Goal: Task Accomplishment & Management: Complete application form

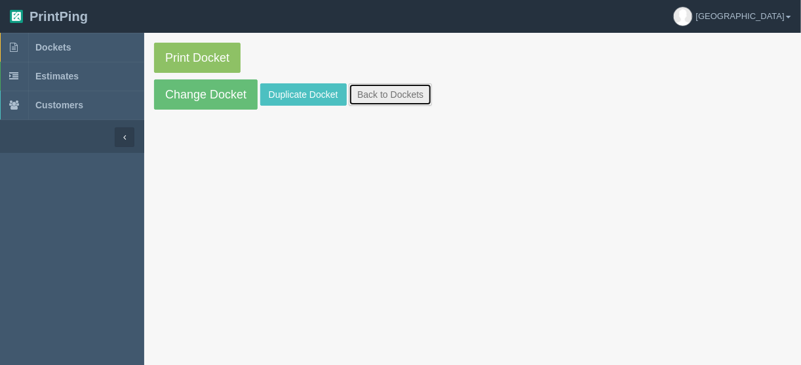
click at [369, 96] on link "Back to Dockets" at bounding box center [390, 94] width 83 height 22
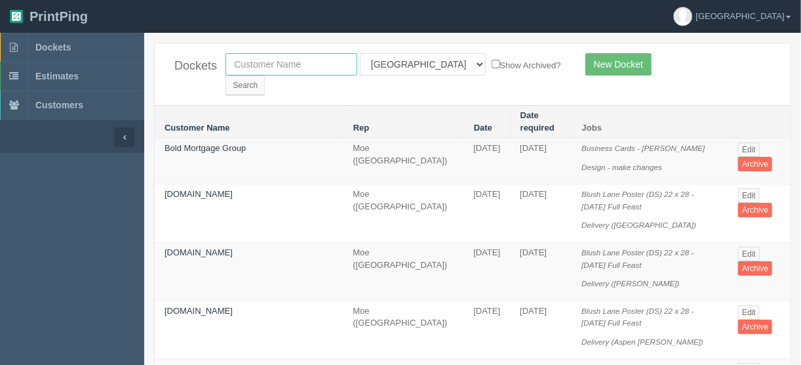
drag, startPoint x: 285, startPoint y: 59, endPoint x: 296, endPoint y: 73, distance: 17.7
click at [285, 59] on input "text" at bounding box center [292, 64] width 132 height 22
type input "mercedes"
click at [416, 64] on select "All Users Ali Ali Test 1 Aly Amy Ankit Arif Brandon Dan France Greg Jim Mark Ma…" at bounding box center [423, 64] width 126 height 22
select select
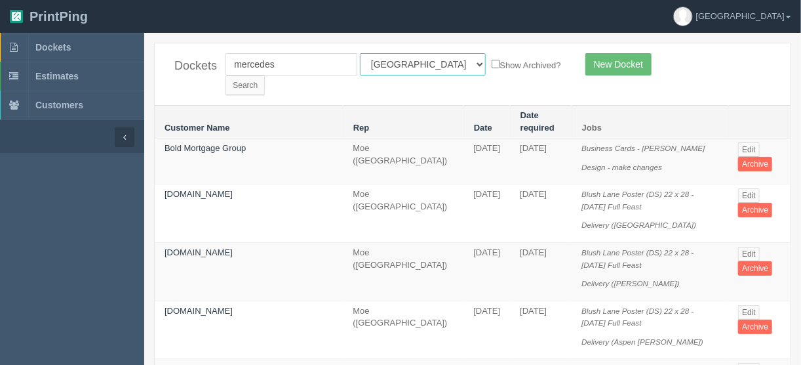
click at [360, 53] on select "All Users Ali Ali Test 1 Aly Amy Ankit Arif Brandon Dan France Greg Jim Mark Ma…" at bounding box center [423, 64] width 126 height 22
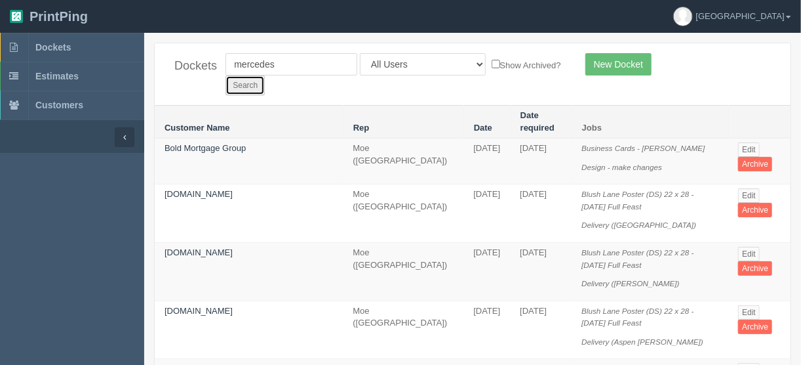
click at [265, 75] on input "Search" at bounding box center [245, 85] width 39 height 20
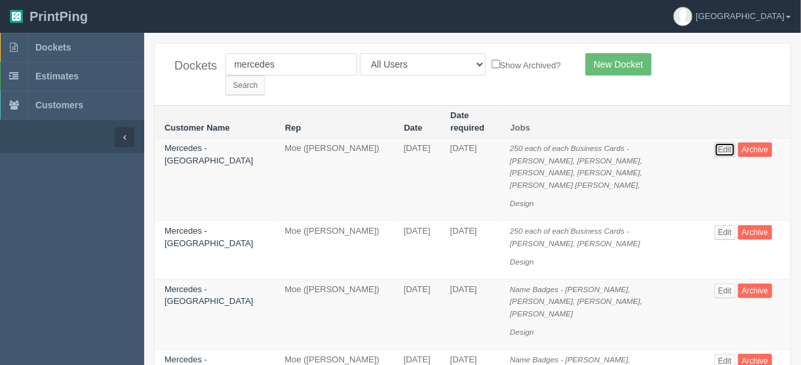
click at [715, 142] on link "Edit" at bounding box center [726, 149] width 22 height 14
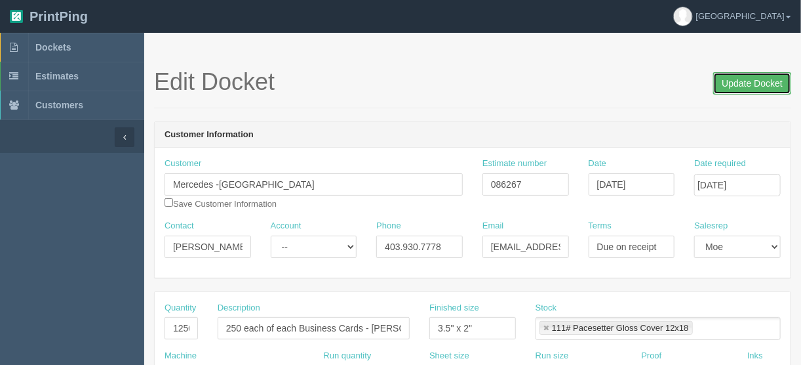
click at [758, 83] on input "Update Docket" at bounding box center [752, 83] width 78 height 22
click at [750, 83] on input "Update Docket" at bounding box center [752, 83] width 78 height 22
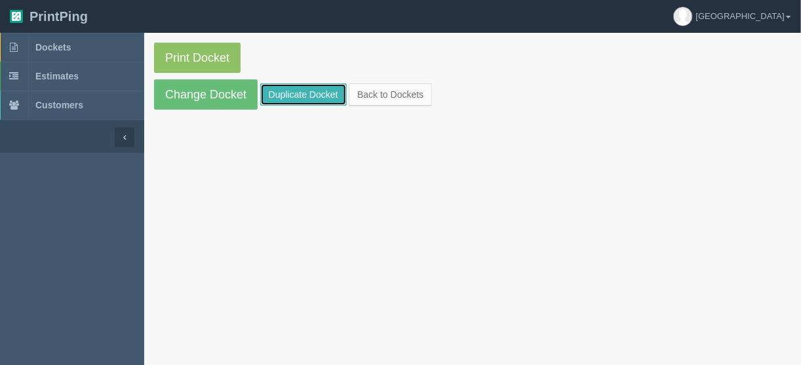
click at [311, 94] on link "Duplicate Docket" at bounding box center [303, 94] width 87 height 22
click at [282, 87] on link "Duplicate Docket" at bounding box center [303, 94] width 87 height 22
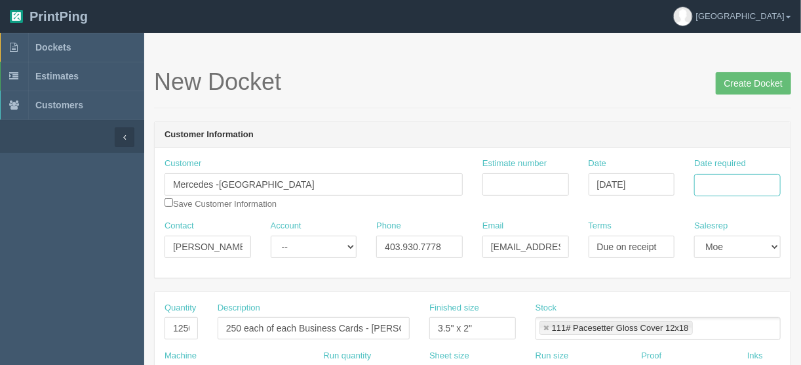
click at [704, 180] on input "Date required" at bounding box center [737, 185] width 87 height 22
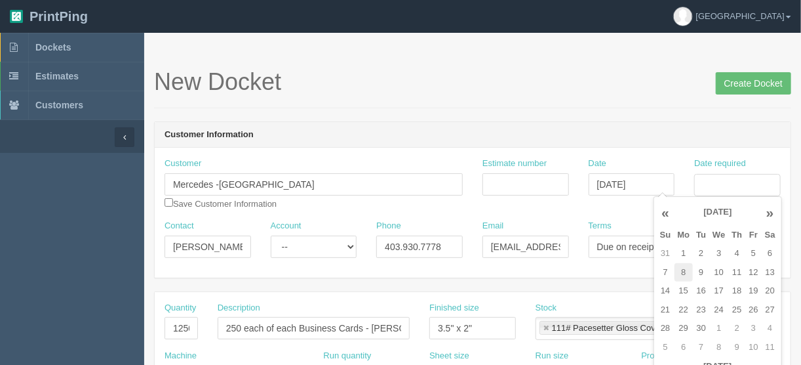
click at [683, 269] on td "8" at bounding box center [684, 272] width 19 height 19
type input "September 8, 2025"
click at [498, 181] on input "Estimate number" at bounding box center [526, 184] width 87 height 22
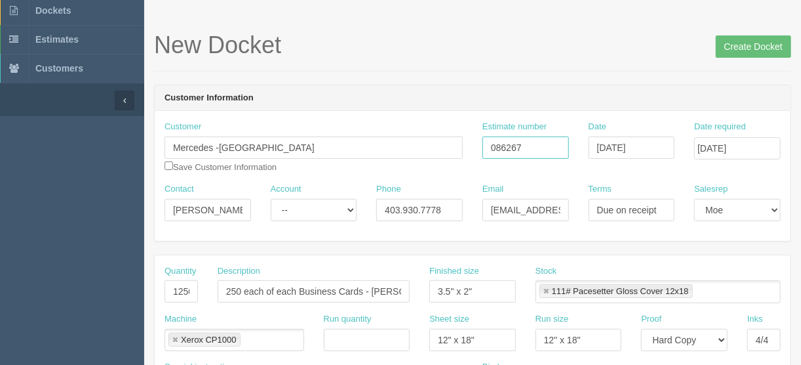
scroll to position [52, 0]
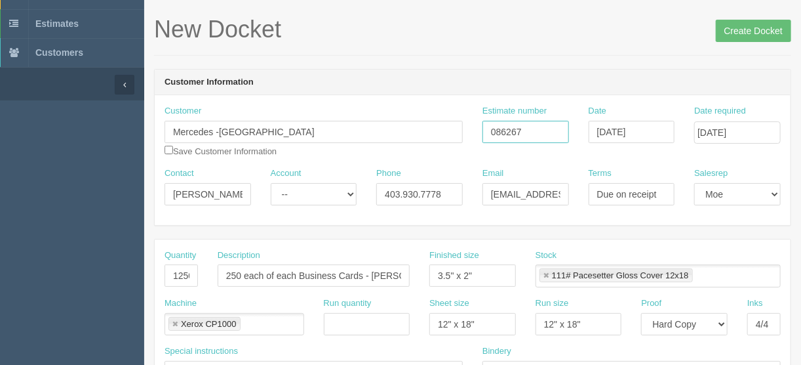
type input "086267"
drag, startPoint x: 169, startPoint y: 277, endPoint x: 306, endPoint y: 231, distance: 144.5
click at [249, 257] on div "Quantity 1250 Description 250 each of each Business Cards - Kiara Miranda, Ted …" at bounding box center [473, 273] width 636 height 48
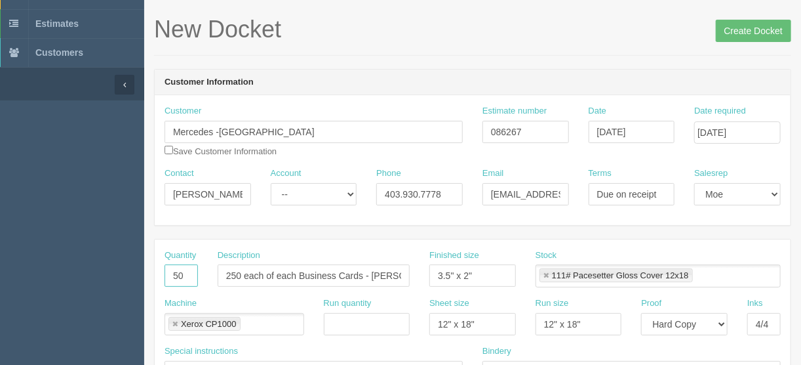
type input "5"
type input "250"
drag, startPoint x: 299, startPoint y: 270, endPoint x: 178, endPoint y: 280, distance: 121.7
click at [170, 286] on div "Quantity 250 Description 250 each of each Business Cards - Kiara Miranda, Ted F…" at bounding box center [473, 273] width 636 height 48
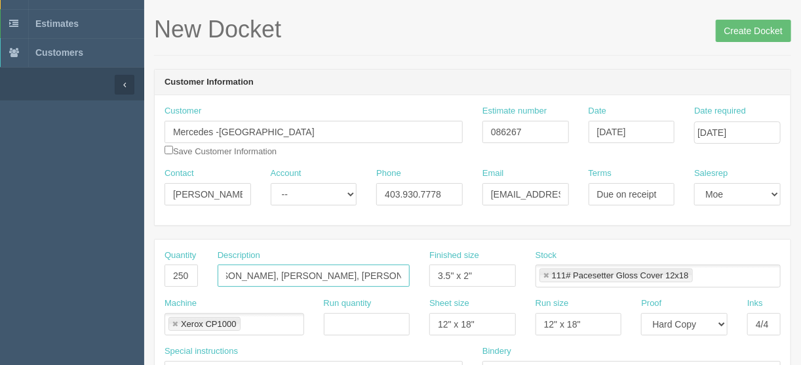
drag, startPoint x: 297, startPoint y: 269, endPoint x: 395, endPoint y: 272, distance: 97.8
click at [453, 258] on div "Quantity 250 Description Business Cards - Kiara Miranda, Ted Fuentes, Vince Pel…" at bounding box center [473, 273] width 636 height 48
click at [224, 271] on input "Business Cards - Jaspreet Hayre" at bounding box center [314, 275] width 192 height 22
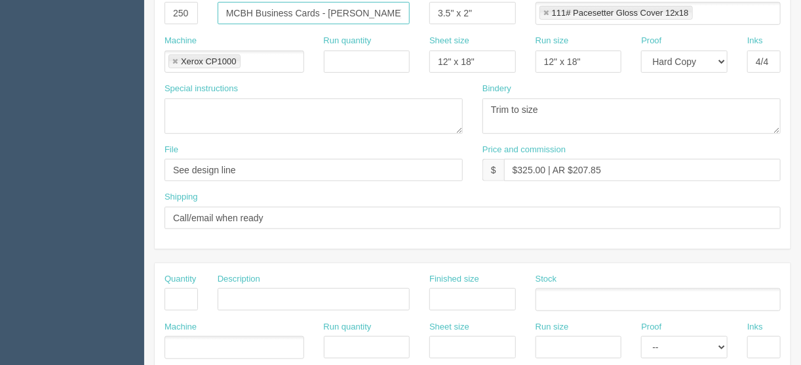
type input "MCBH Business Cards - [PERSON_NAME]"
drag, startPoint x: 177, startPoint y: 298, endPoint x: 175, endPoint y: 306, distance: 8.1
click at [177, 298] on input "text" at bounding box center [181, 299] width 33 height 22
type input "250"
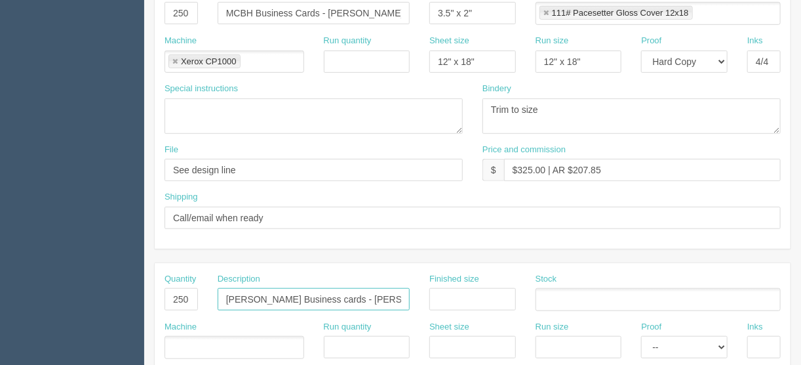
type input "McManes Business cards - Sherry Wilton"
click at [174, 349] on input "text" at bounding box center [171, 347] width 13 height 19
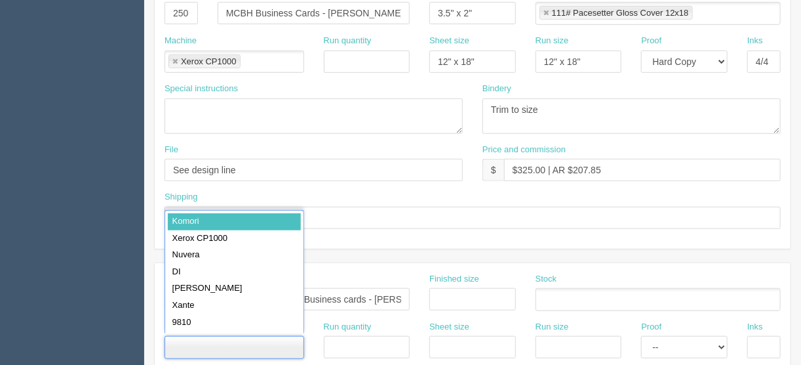
type input "Komori"
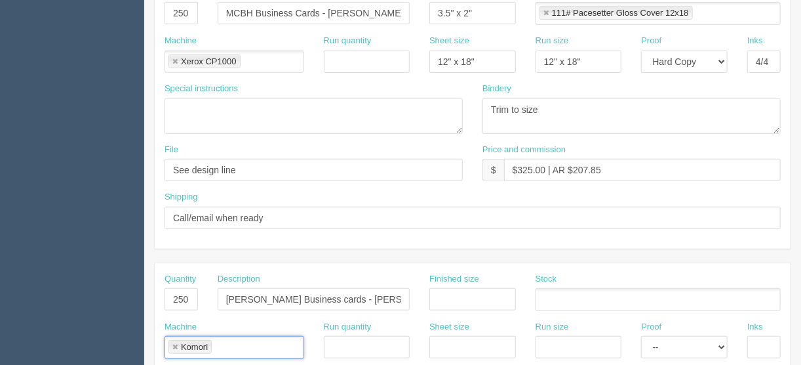
click at [173, 343] on link at bounding box center [175, 347] width 8 height 9
click at [451, 345] on input "text" at bounding box center [472, 347] width 87 height 22
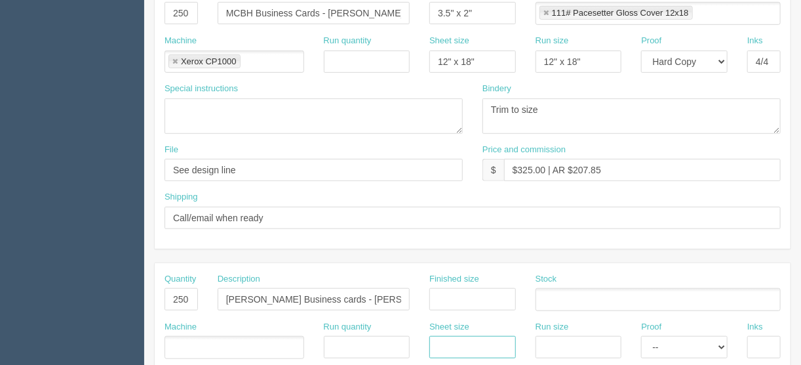
type input "12" x 18""
drag, startPoint x: 550, startPoint y: 344, endPoint x: 563, endPoint y: 328, distance: 20.1
click at [550, 343] on input "text" at bounding box center [579, 347] width 87 height 22
type input "12" x 18""
click at [723, 344] on select "-- Email Hard Copy" at bounding box center [684, 347] width 87 height 22
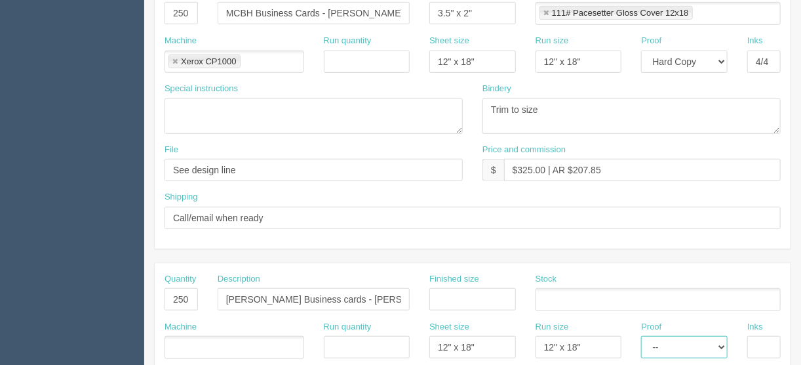
select select "Hard Copy"
click at [641, 336] on select "-- Email Hard Copy" at bounding box center [684, 347] width 87 height 22
click at [759, 344] on input "text" at bounding box center [764, 347] width 33 height 22
type input "4/4"
click at [549, 297] on ul at bounding box center [658, 299] width 245 height 23
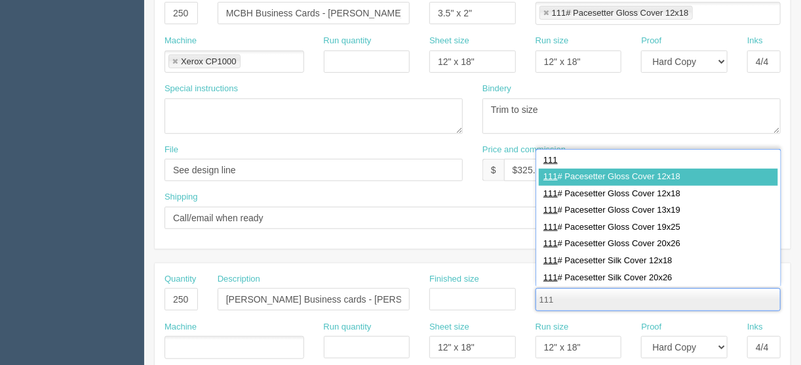
type input "111"
type input "111# Pacesetter Gloss Cover 12x18"
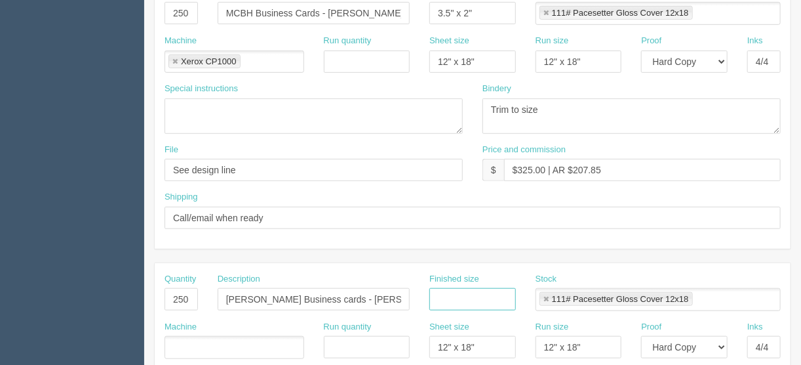
click at [465, 296] on input "text" at bounding box center [472, 299] width 87 height 22
type input "3.5" x 2""
click at [196, 340] on ul at bounding box center [235, 347] width 140 height 23
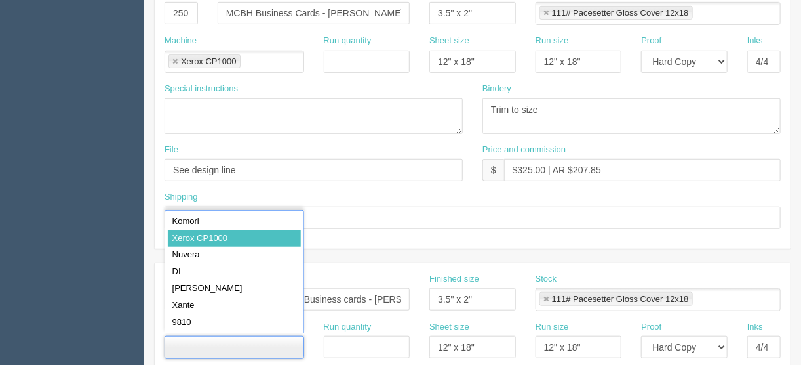
type input "Xerox CP1000"
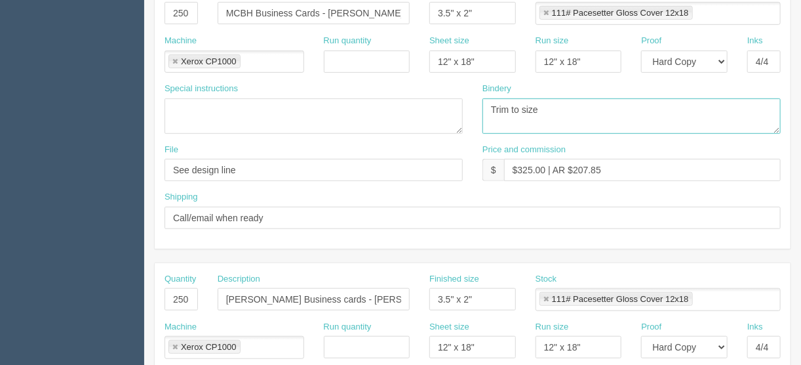
drag, startPoint x: 541, startPoint y: 106, endPoint x: 423, endPoint y: 108, distance: 118.0
click at [421, 110] on div "Special instructions Bindery Trim to size" at bounding box center [473, 113] width 636 height 61
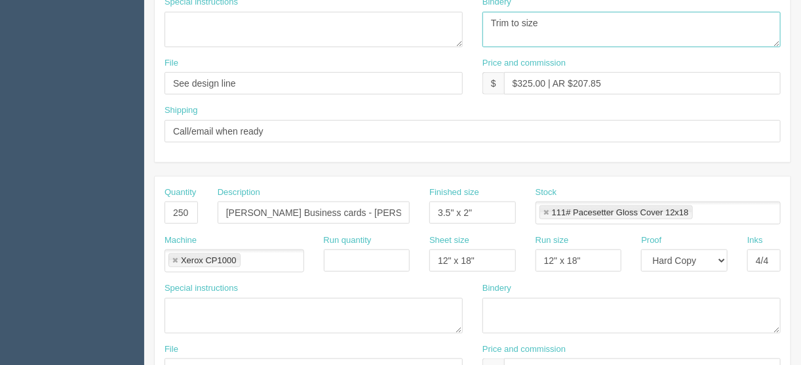
scroll to position [525, 0]
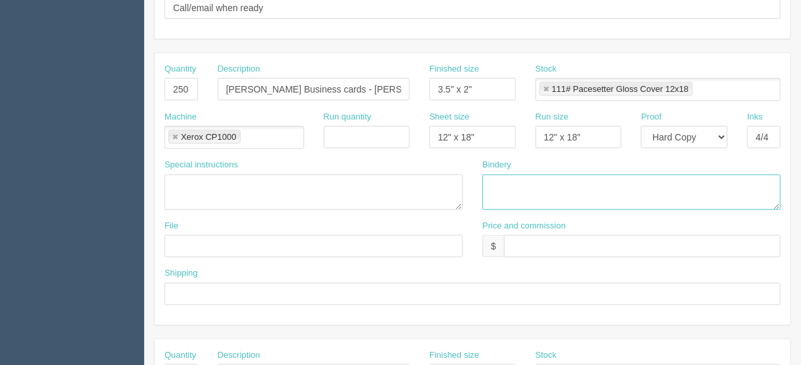
click at [509, 176] on textarea at bounding box center [632, 191] width 298 height 35
paste textarea "Trim to size"
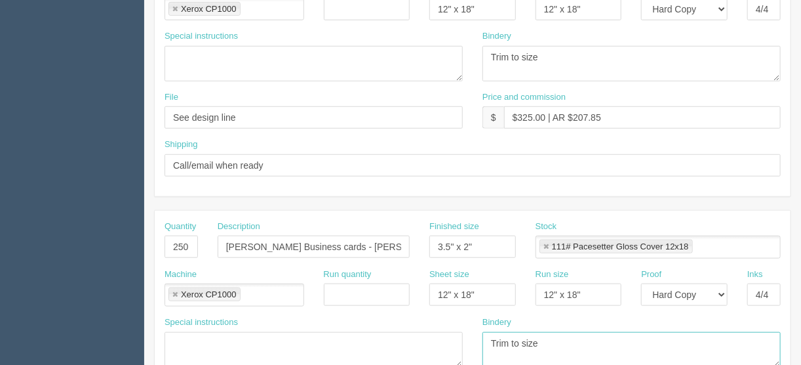
type textarea "Trim to size"
drag, startPoint x: 264, startPoint y: 115, endPoint x: 62, endPoint y: 110, distance: 202.0
click at [62, 110] on section "Dockets Estimates Customers" at bounding box center [400, 245] width 801 height 1158
type input "Client files"
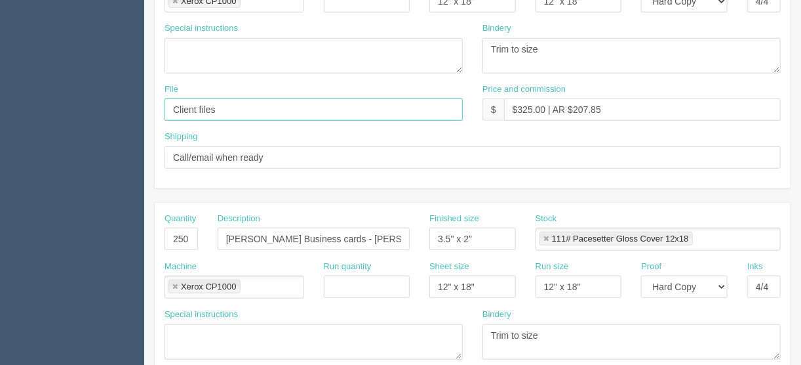
scroll to position [472, 0]
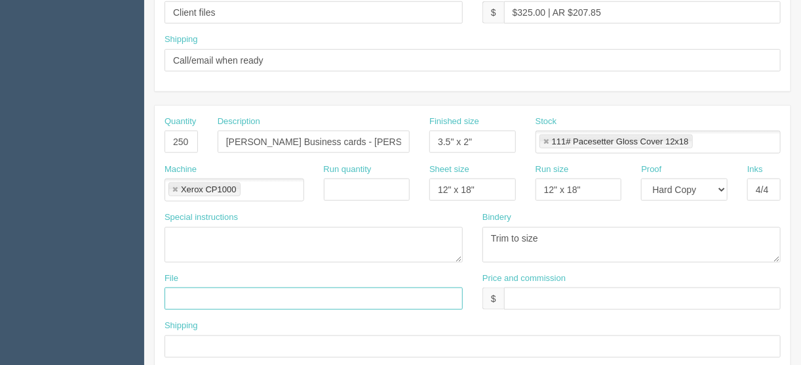
click at [193, 299] on input "text" at bounding box center [314, 298] width 298 height 22
type input "Client files"
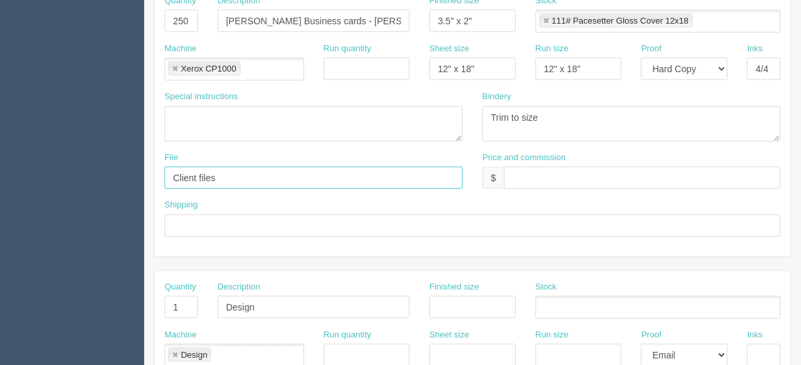
scroll to position [682, 0]
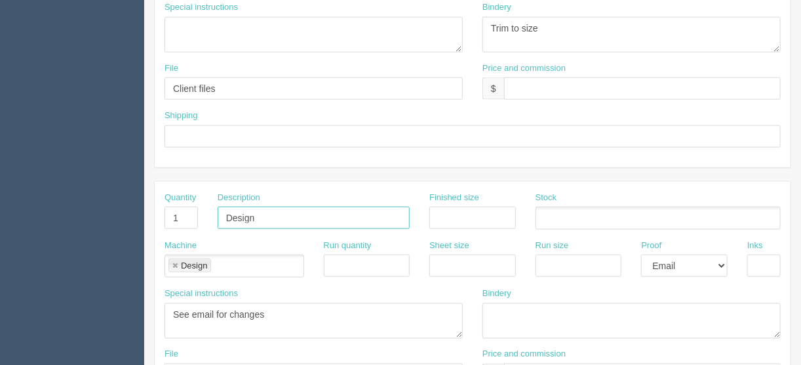
click at [269, 207] on input "Design" at bounding box center [314, 218] width 192 height 22
type input "Design - create artwork"
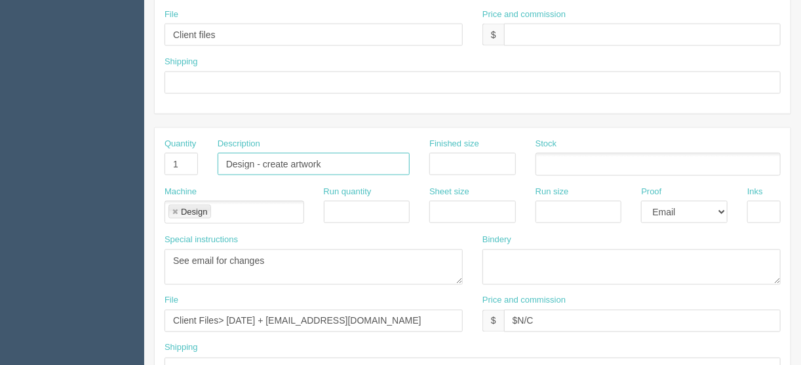
scroll to position [819, 0]
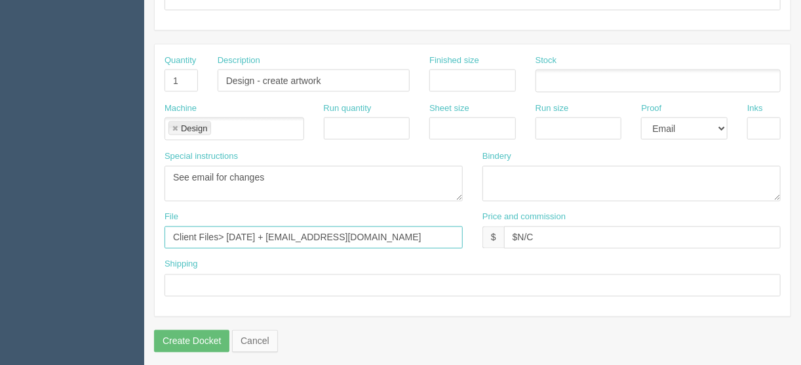
drag, startPoint x: 261, startPoint y: 231, endPoint x: 228, endPoint y: 228, distance: 33.6
click at [228, 228] on input "Client Files> February 2025 + files@allrush.ca" at bounding box center [314, 237] width 298 height 22
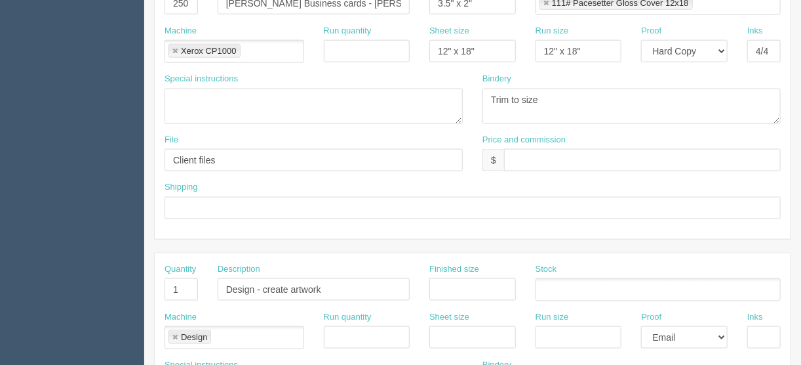
scroll to position [557, 0]
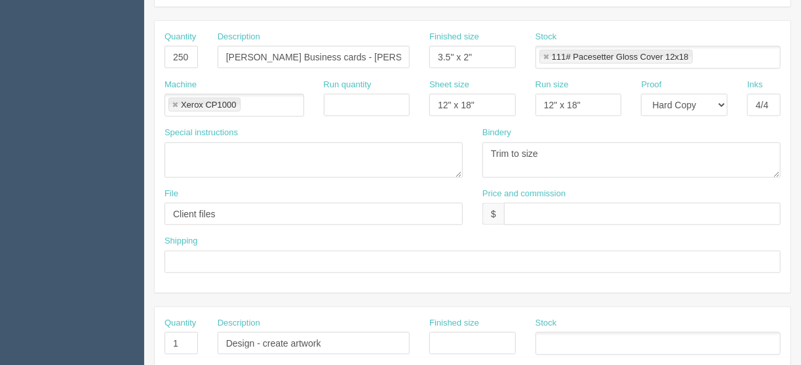
type input "Client Files> July 2025 + files@allrush.ca"
click at [176, 250] on input "text" at bounding box center [473, 261] width 616 height 22
type input "Same as above"
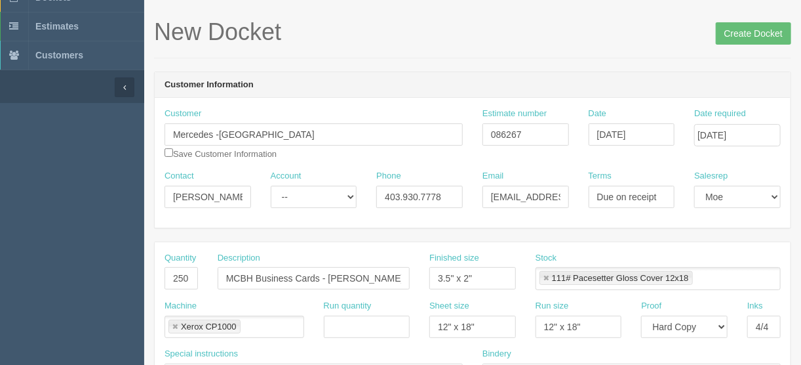
scroll to position [0, 0]
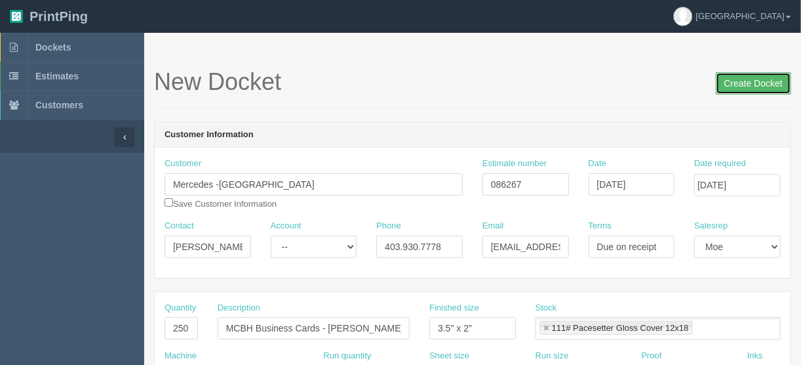
click at [748, 80] on input "Create Docket" at bounding box center [753, 83] width 75 height 22
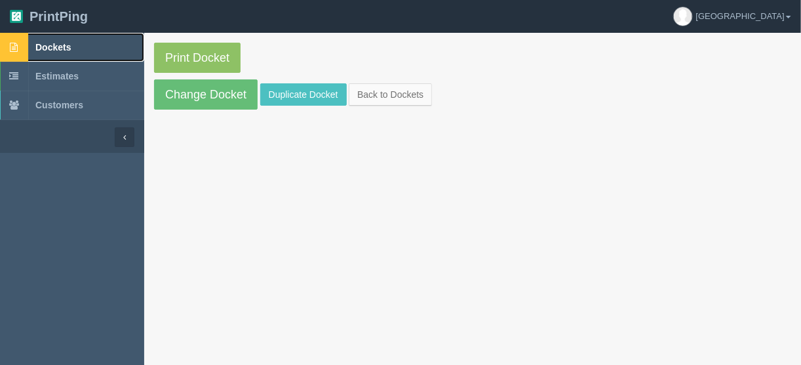
click at [65, 43] on span "Dockets" at bounding box center [52, 47] width 35 height 10
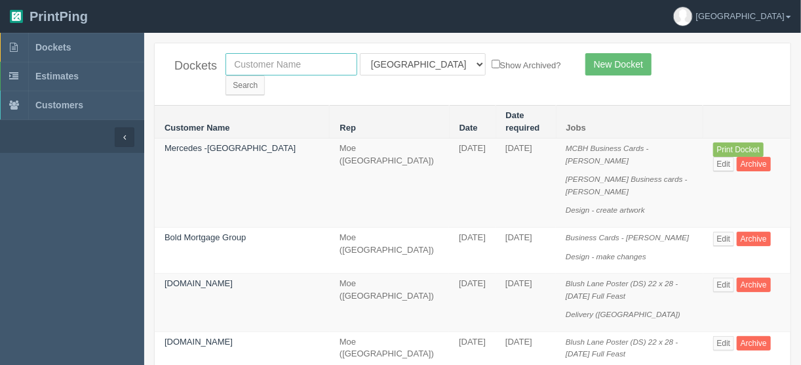
click at [315, 62] on input "text" at bounding box center [292, 64] width 132 height 22
type input "mercedes"
click at [418, 62] on select "All Users [PERSON_NAME] Test 1 [PERSON_NAME] [PERSON_NAME] [PERSON_NAME] France…" at bounding box center [423, 64] width 126 height 22
select select
click at [360, 53] on select "All Users [PERSON_NAME] Test 1 [PERSON_NAME] [PERSON_NAME] [PERSON_NAME] France…" at bounding box center [423, 64] width 126 height 22
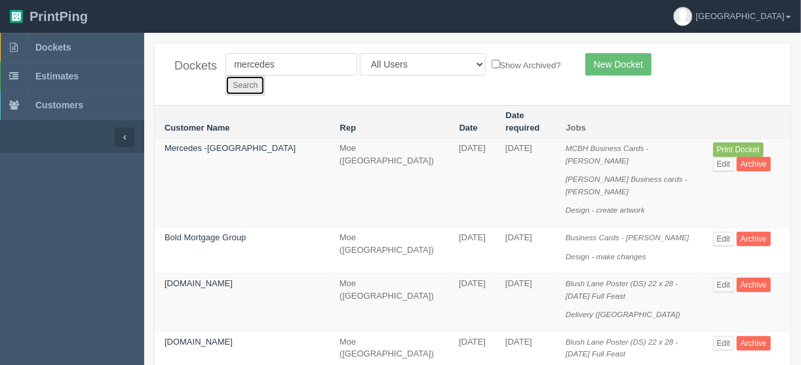
click at [265, 75] on input "Search" at bounding box center [245, 85] width 39 height 20
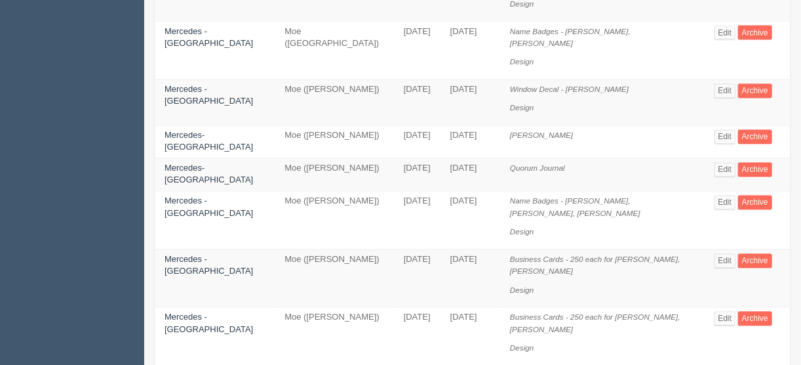
scroll to position [984, 0]
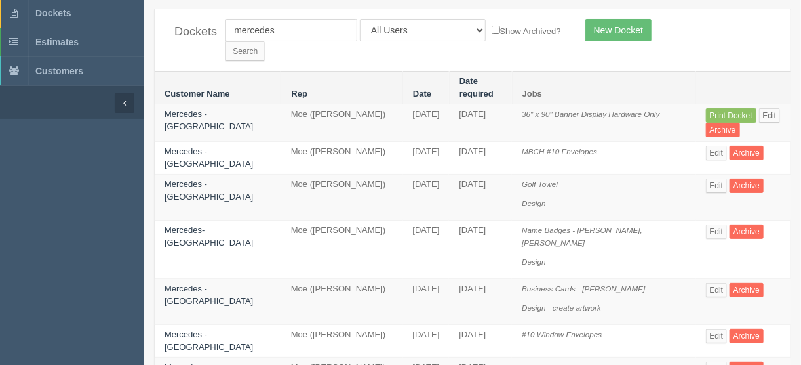
scroll to position [52, 0]
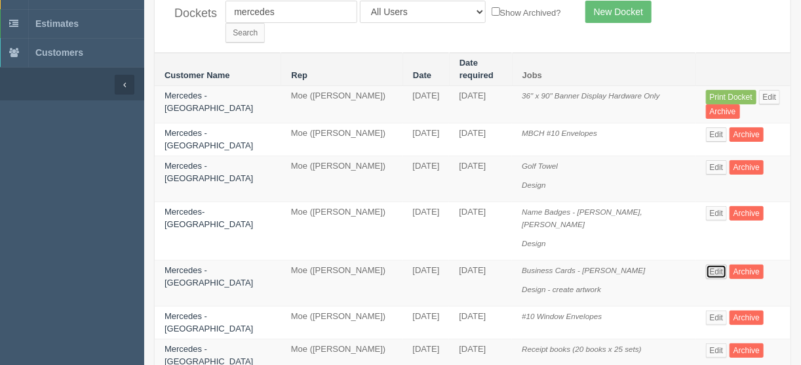
click at [706, 264] on link "Edit" at bounding box center [717, 271] width 22 height 14
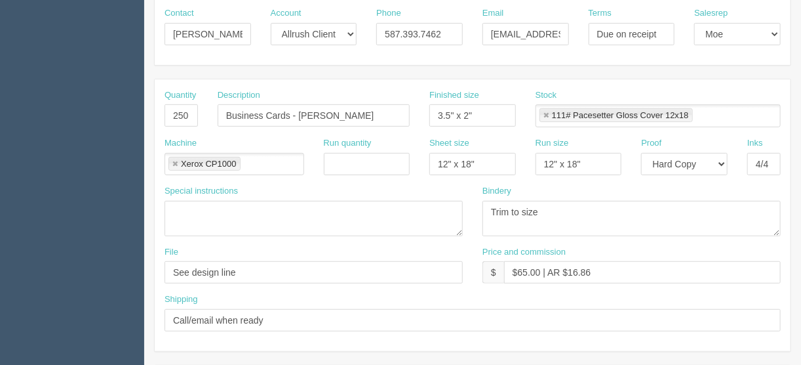
scroll to position [315, 0]
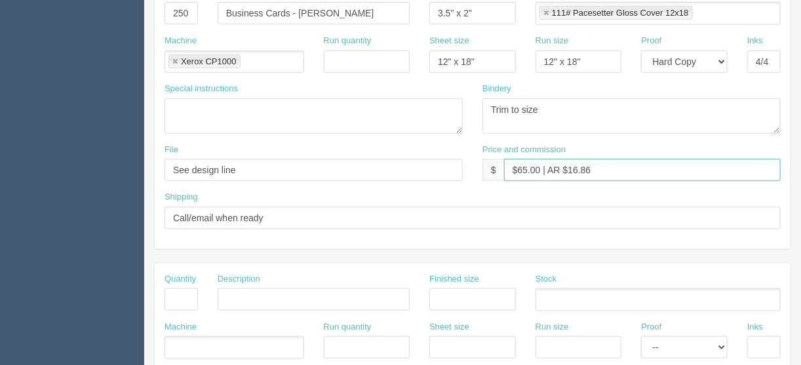
drag, startPoint x: 606, startPoint y: 166, endPoint x: 460, endPoint y: 174, distance: 145.8
click at [462, 174] on div "File See design line Price and commission $ $65.00 | AR $16.86" at bounding box center [473, 168] width 636 height 48
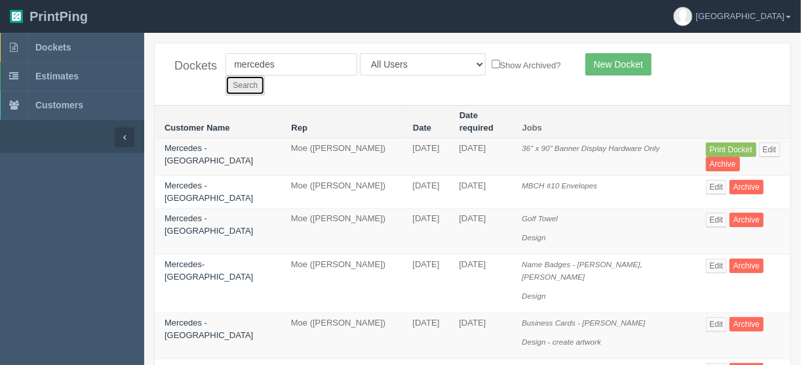
click at [265, 75] on input "Search" at bounding box center [245, 85] width 39 height 20
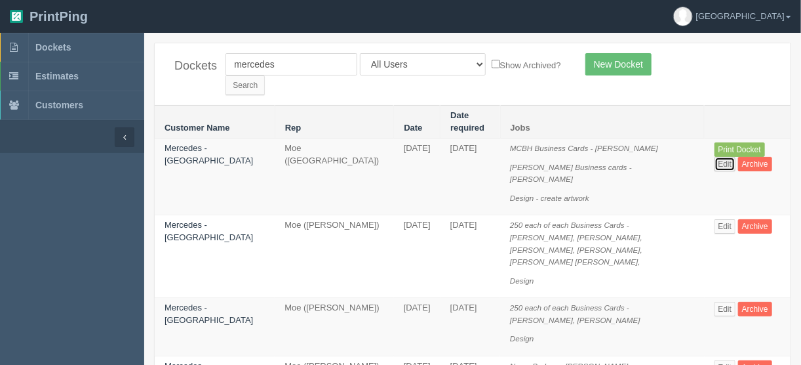
click at [736, 157] on link "Edit" at bounding box center [726, 164] width 22 height 14
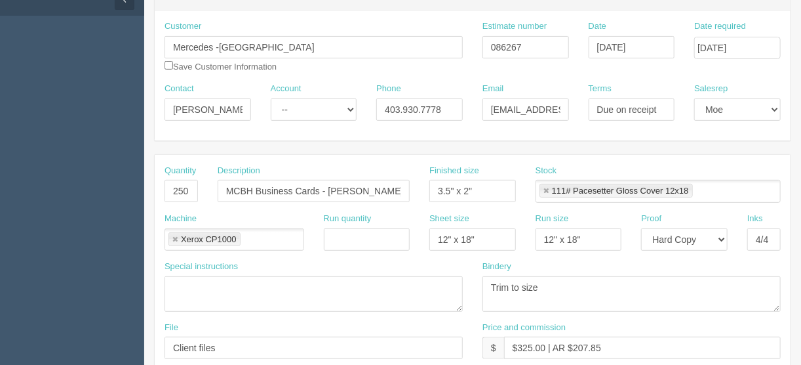
scroll to position [210, 0]
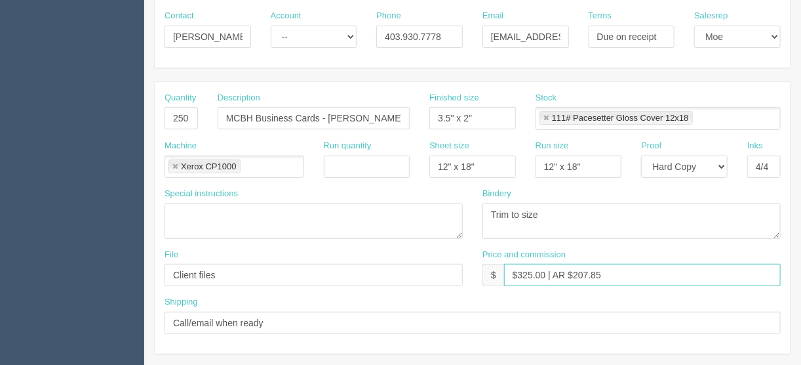
drag, startPoint x: 617, startPoint y: 271, endPoint x: 477, endPoint y: 275, distance: 140.4
click at [477, 275] on div "Price and commission $ $325.00 | AR $207.85" at bounding box center [632, 273] width 318 height 48
paste input "65.00 | AR $16.86"
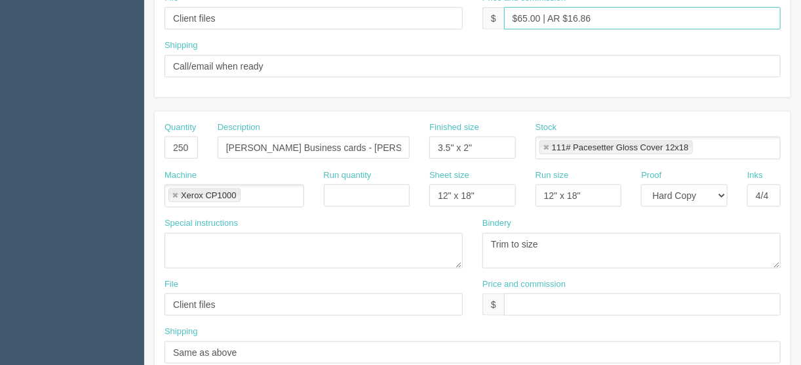
scroll to position [525, 0]
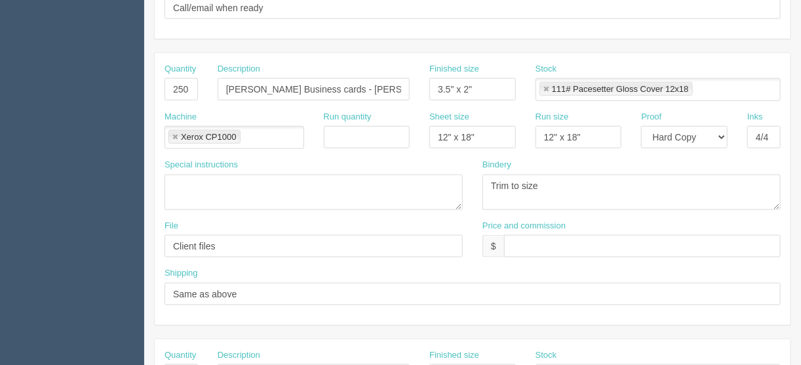
type input "$65.00 | AR $16.86"
click at [533, 237] on input "text" at bounding box center [642, 246] width 277 height 22
paste input "$65.00 | AR $16.86"
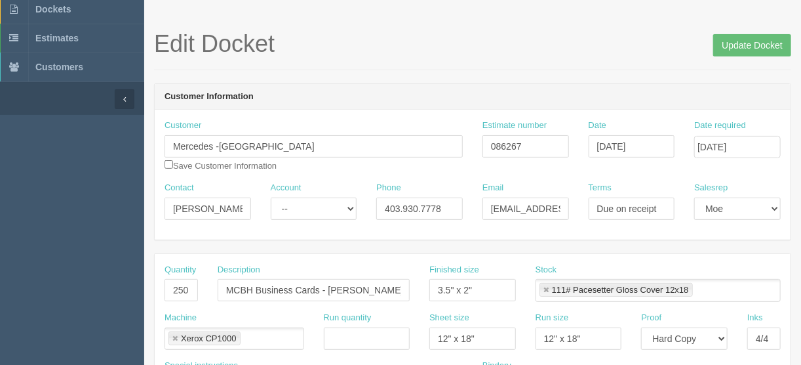
scroll to position [0, 0]
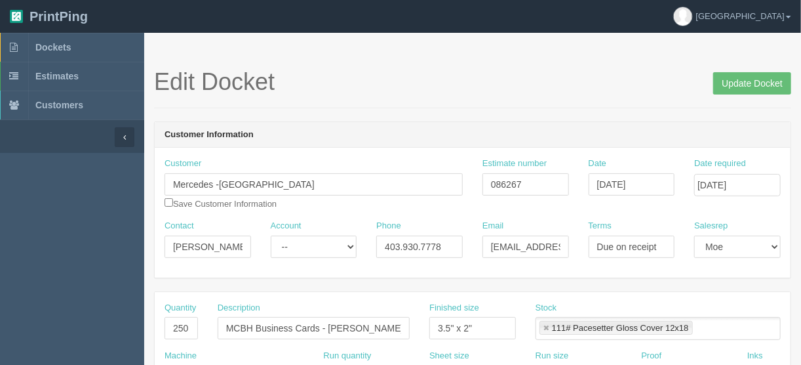
type input "$65.00 | AR $16.86"
drag, startPoint x: 542, startPoint y: 186, endPoint x: 414, endPoint y: 186, distance: 127.9
click at [399, 190] on div "Customer Mercedes -Benz Country Hills Save Customer Information Estimate number…" at bounding box center [473, 188] width 636 height 62
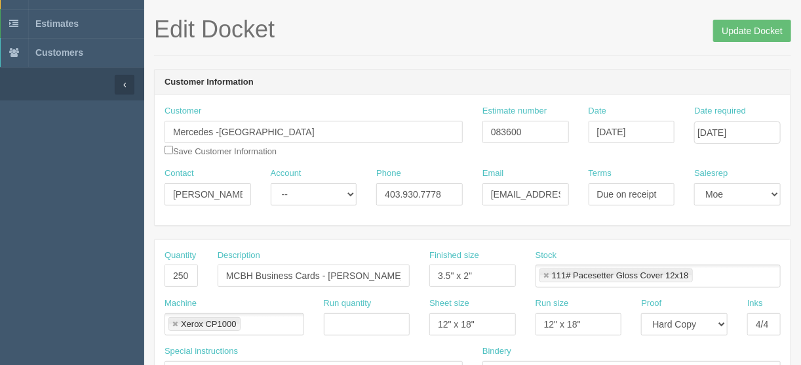
scroll to position [32, 0]
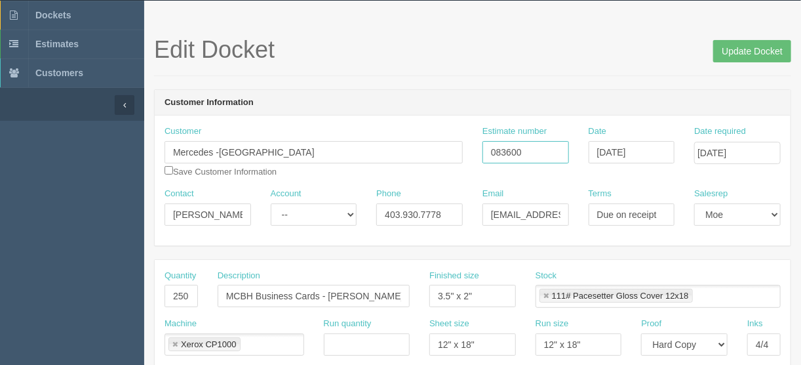
click at [538, 149] on input "083600" at bounding box center [526, 152] width 87 height 22
type input "083660"
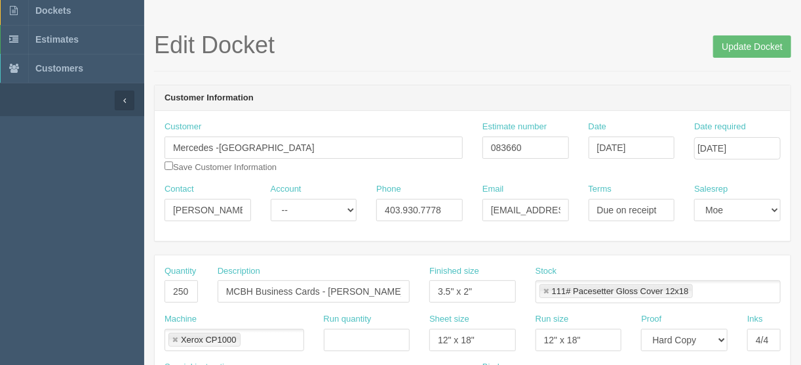
scroll to position [0, 0]
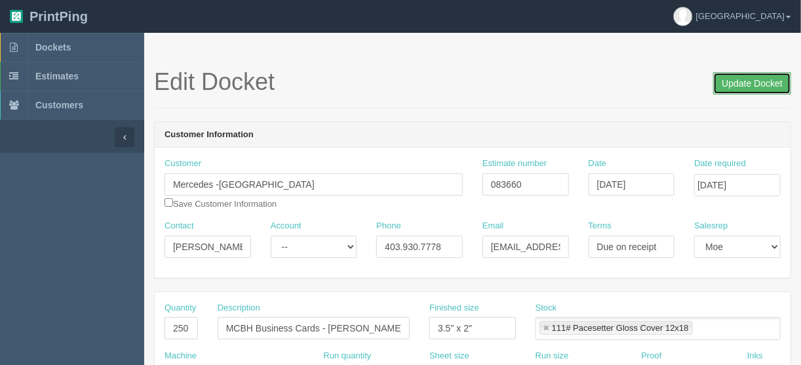
click at [761, 79] on input "Update Docket" at bounding box center [752, 83] width 78 height 22
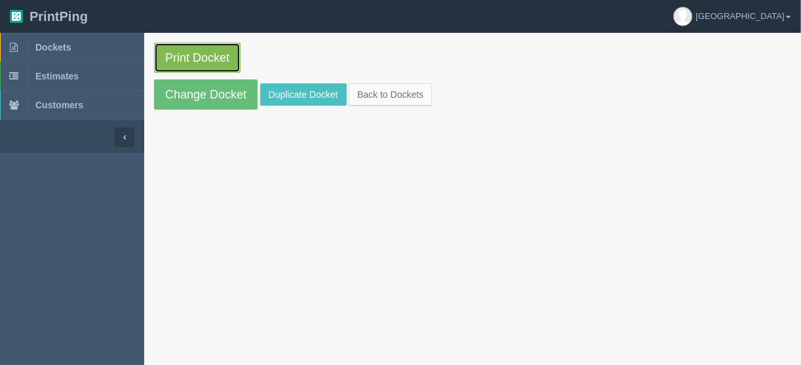
click at [206, 52] on link "Print Docket" at bounding box center [197, 58] width 87 height 30
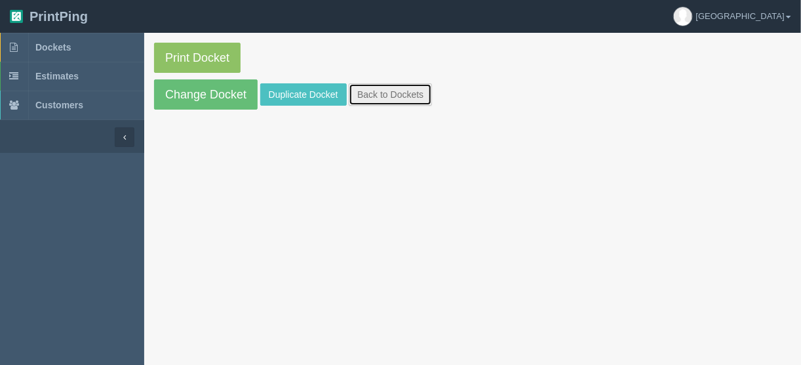
click at [384, 86] on link "Back to Dockets" at bounding box center [390, 94] width 83 height 22
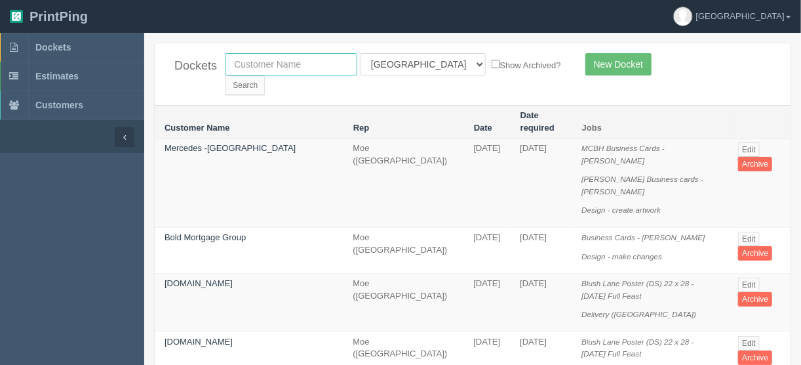
drag, startPoint x: 318, startPoint y: 62, endPoint x: 292, endPoint y: 58, distance: 26.0
click at [318, 58] on input "text" at bounding box center [292, 64] width 132 height 22
type input "mercedes"
click at [414, 62] on select "All Users Ali Ali Test 1 Aly Amy Ankit Arif Brandon Dan France Greg Jim Mark Ma…" at bounding box center [423, 64] width 126 height 22
select select
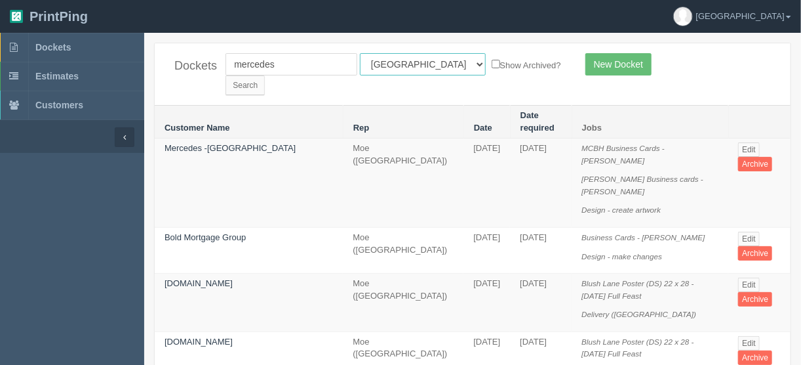
click at [360, 53] on select "All Users Ali Ali Test 1 Aly Amy Ankit Arif Brandon Dan France Greg Jim Mark Ma…" at bounding box center [423, 64] width 126 height 22
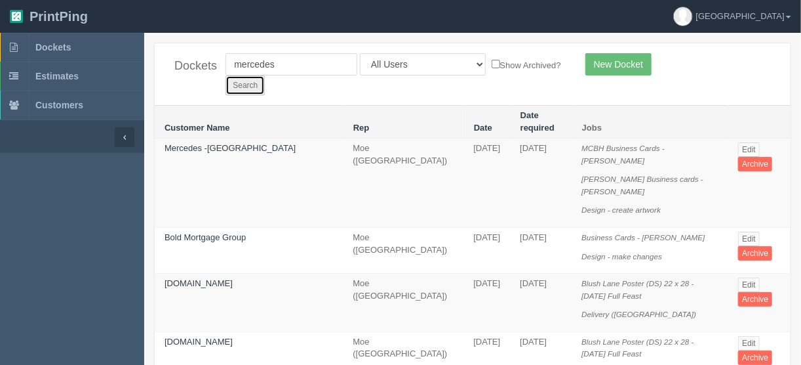
click at [265, 75] on input "Search" at bounding box center [245, 85] width 39 height 20
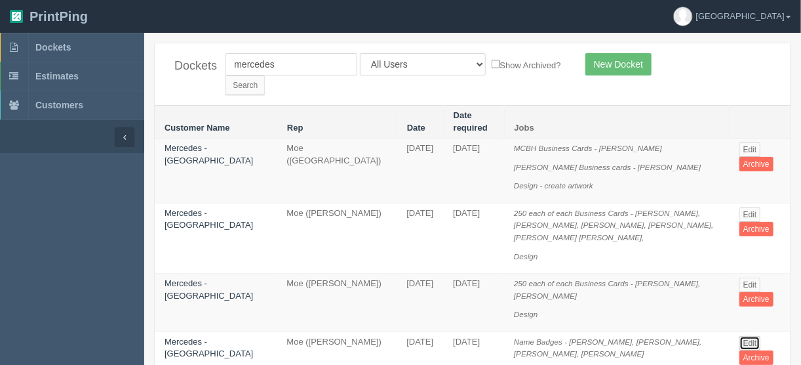
click at [744, 336] on link "Edit" at bounding box center [751, 343] width 22 height 14
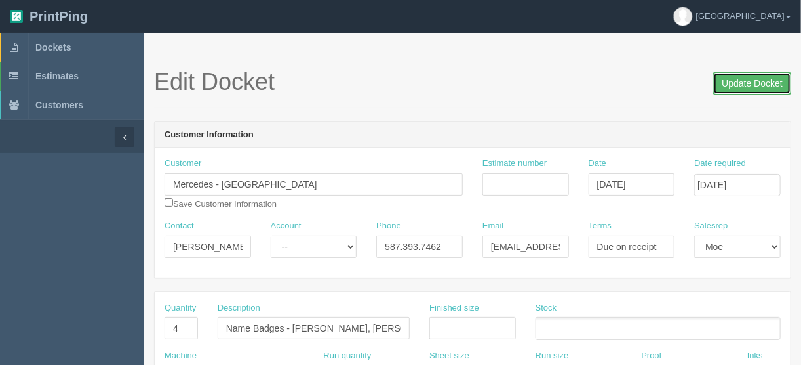
click at [755, 82] on input "Update Docket" at bounding box center [752, 83] width 78 height 22
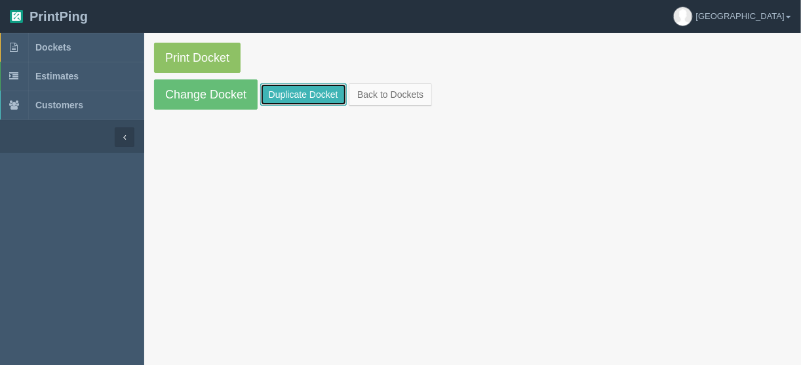
click at [304, 90] on link "Duplicate Docket" at bounding box center [303, 94] width 87 height 22
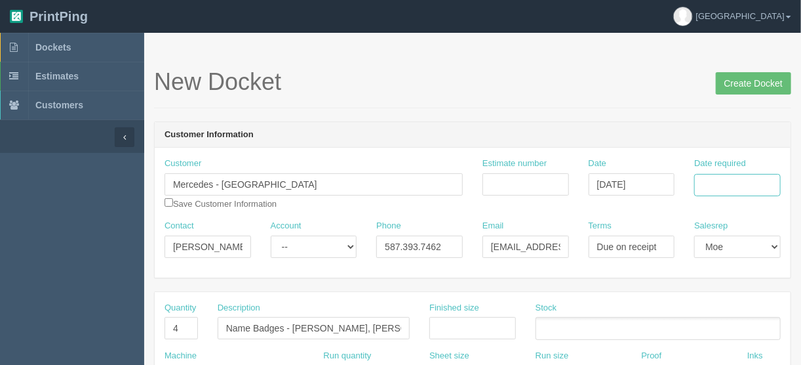
click at [746, 185] on input "Date required" at bounding box center [737, 185] width 87 height 22
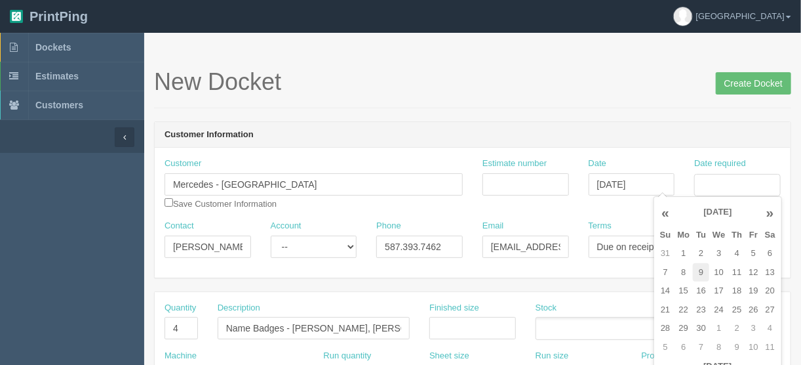
click at [699, 272] on td "9" at bounding box center [701, 272] width 16 height 19
type input "[DATE]"
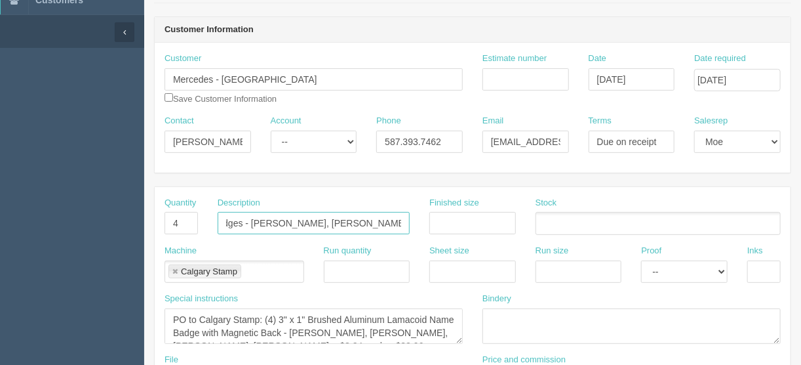
scroll to position [0, 162]
drag, startPoint x: 291, startPoint y: 220, endPoint x: 446, endPoint y: 223, distance: 154.8
click at [446, 223] on div "Quantity 4 Description Name Badges - [PERSON_NAME], [PERSON_NAME], [PERSON_NAME…" at bounding box center [473, 221] width 636 height 48
drag, startPoint x: 403, startPoint y: 220, endPoint x: 292, endPoint y: 221, distance: 110.8
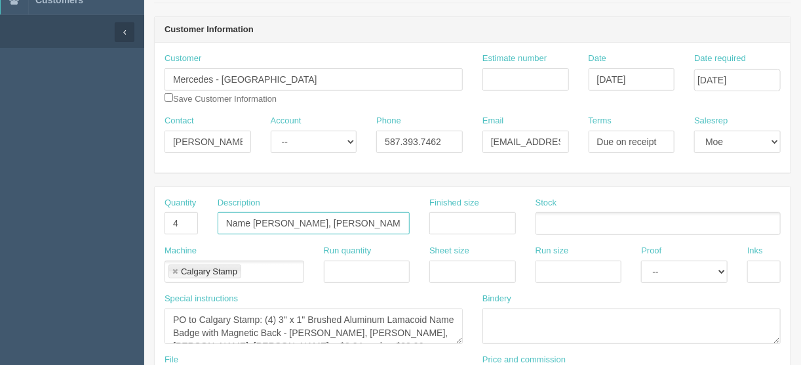
click at [292, 221] on input "Name [PERSON_NAME], [PERSON_NAME], [PERSON_NAME], [PERSON_NAME]" at bounding box center [314, 223] width 192 height 22
type input "Name [PERSON_NAME], [PERSON_NAME], [PERSON_NAME], [PERSON_NAME]"
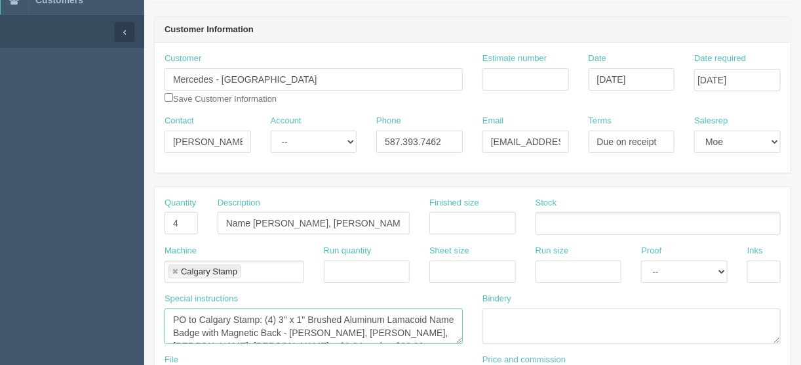
scroll to position [7, 0]
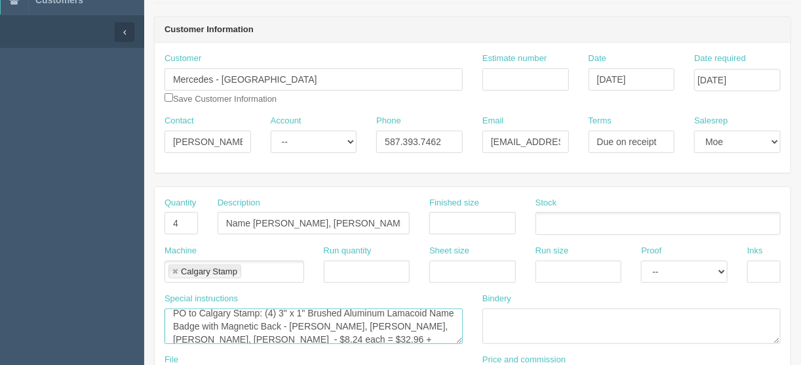
drag, startPoint x: 321, startPoint y: 336, endPoint x: 318, endPoint y: 323, distance: 13.5
click at [318, 323] on textarea "PO to Calgary Stamp: (4) 3" x 1" Brushed Aluminum Lamacoid Name Badge with Magn…" at bounding box center [314, 325] width 298 height 35
paste textarea "[PERSON_NAME], [PERSON_NAME], [PERSON_NAME]"
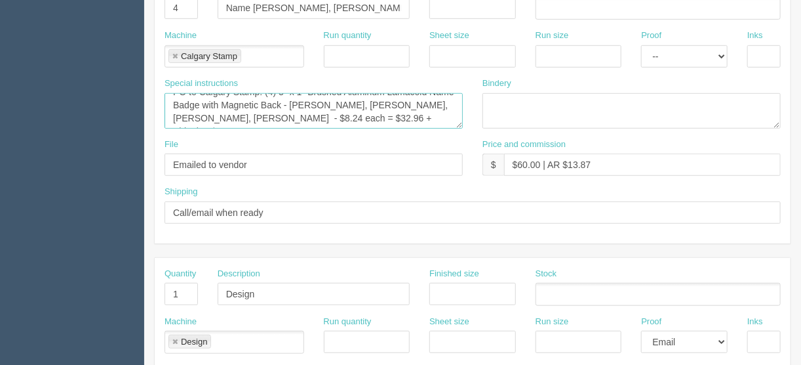
scroll to position [420, 0]
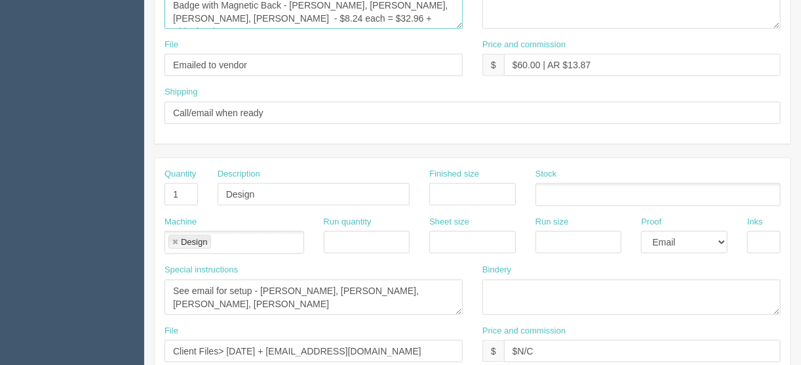
type textarea "PO to Calgary Stamp: (4) 3" x 1" Brushed Aluminum Lamacoid Name Badge with Magn…"
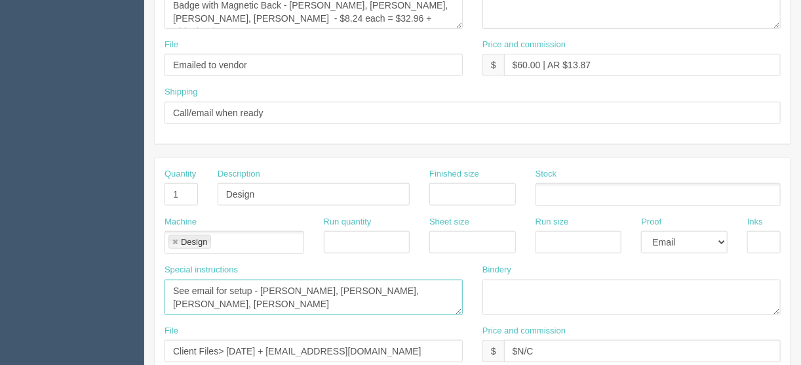
drag, startPoint x: 262, startPoint y: 302, endPoint x: 262, endPoint y: 289, distance: 13.1
click at [262, 289] on textarea "See email for setup - [PERSON_NAME], [PERSON_NAME], [PERSON_NAME], [PERSON_NAME]" at bounding box center [314, 296] width 298 height 35
paste textarea "[PERSON_NAME], [PERSON_NAME], [PERSON_NAME]"
type textarea "See email for setup - [PERSON_NAME], [PERSON_NAME], [PERSON_NAME], [PERSON_NAME]"
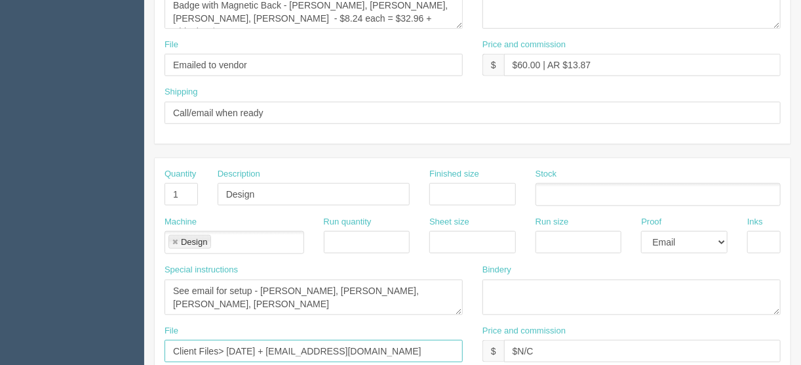
drag, startPoint x: 261, startPoint y: 346, endPoint x: 227, endPoint y: 343, distance: 34.2
click at [227, 343] on input "Client Files> [DATE] + [EMAIL_ADDRESS][DOMAIN_NAME]" at bounding box center [314, 351] width 298 height 22
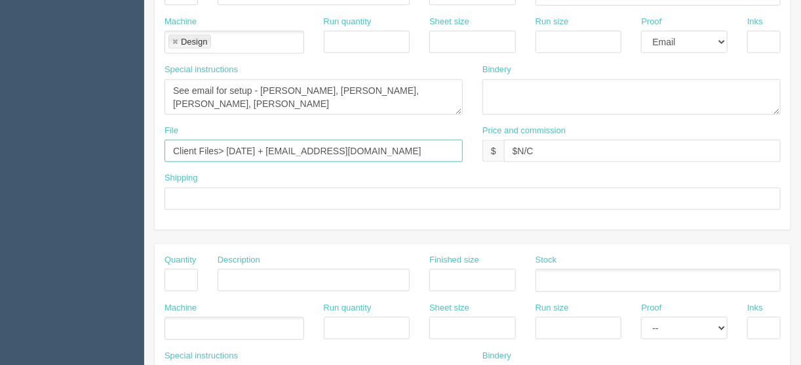
scroll to position [577, 0]
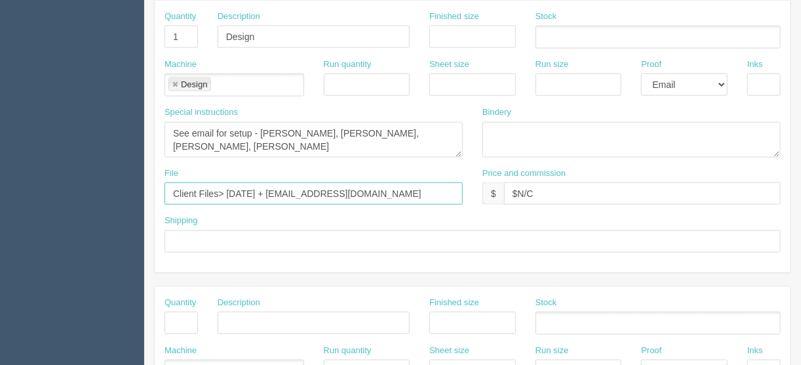
type input "Client Files> [DATE] + [EMAIL_ADDRESS][DOMAIN_NAME]"
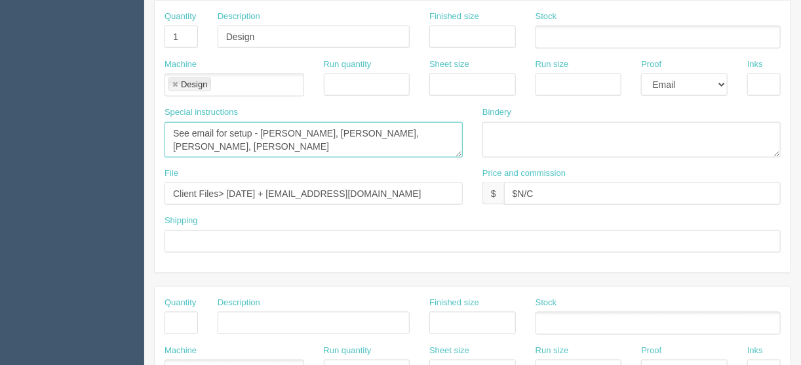
click at [173, 148] on textarea "See email for setup - [PERSON_NAME], [PERSON_NAME], [PERSON_NAME], [PERSON_NAME]" at bounding box center [314, 139] width 298 height 35
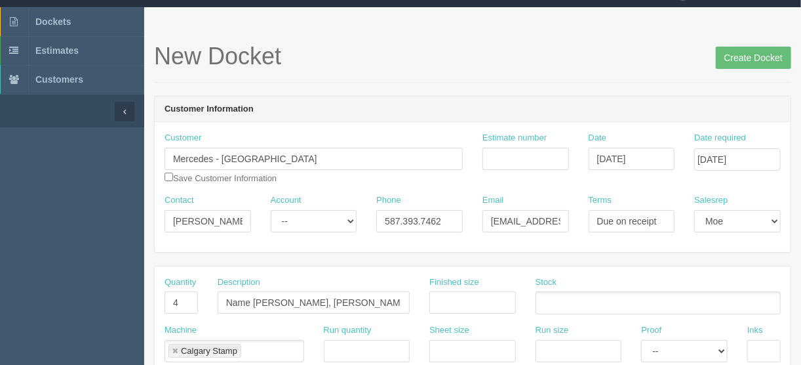
scroll to position [0, 0]
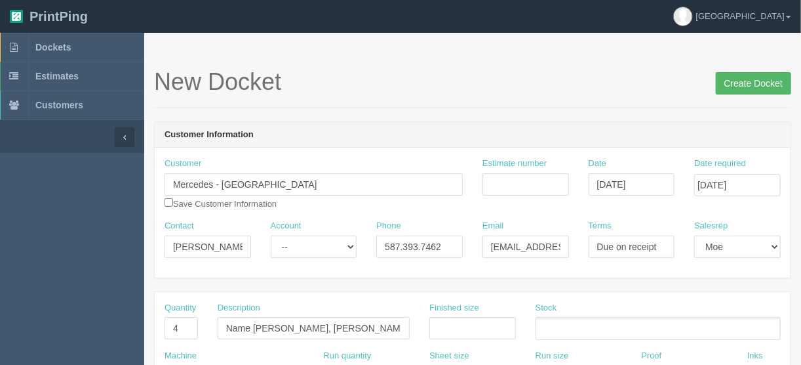
type textarea "See email for setup - [PERSON_NAME], [PERSON_NAME], [PERSON_NAME], [PERSON_NAME]"
click at [753, 79] on input "Create Docket" at bounding box center [753, 83] width 75 height 22
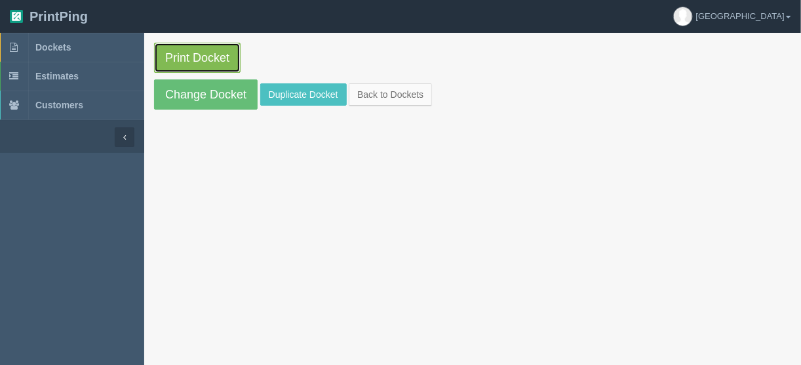
click at [205, 56] on link "Print Docket" at bounding box center [197, 58] width 87 height 30
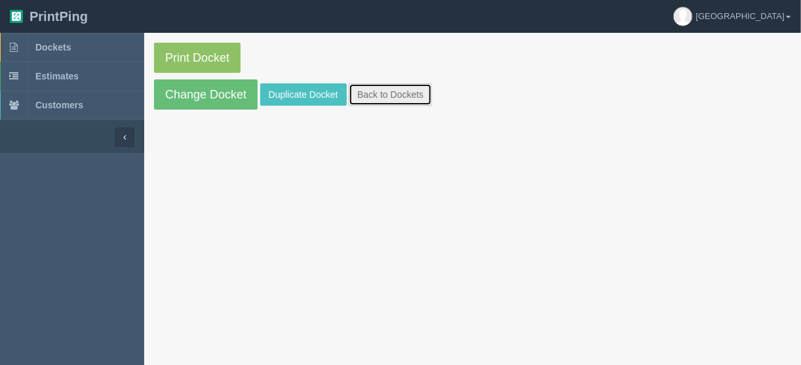
click at [395, 94] on link "Back to Dockets" at bounding box center [390, 94] width 83 height 22
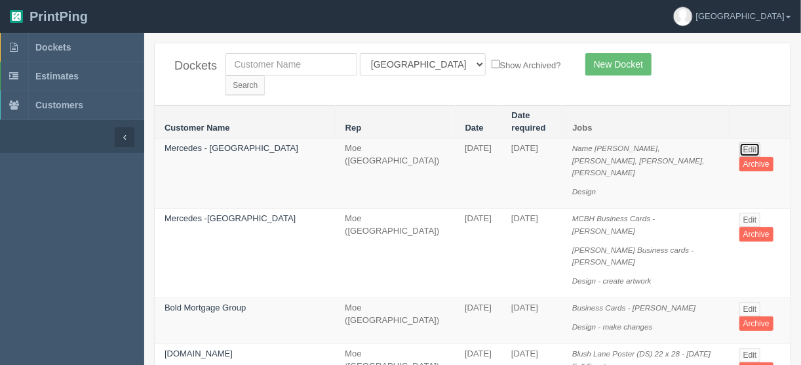
click at [744, 142] on link "Edit" at bounding box center [751, 149] width 22 height 14
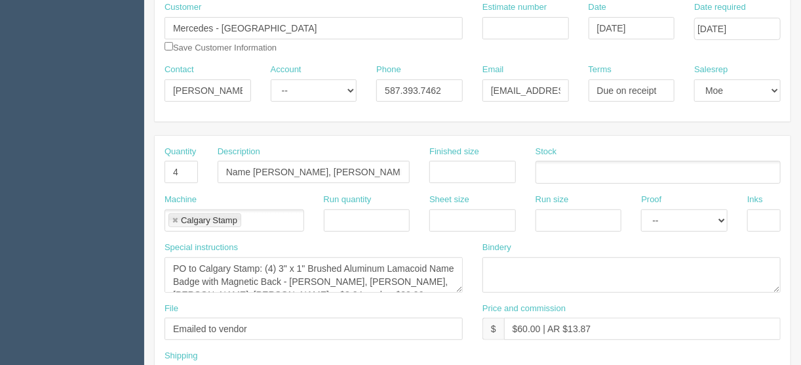
scroll to position [157, 0]
drag, startPoint x: 605, startPoint y: 323, endPoint x: 570, endPoint y: 321, distance: 34.8
click at [570, 321] on input "$60.00 | AR $13.87" at bounding box center [642, 327] width 277 height 22
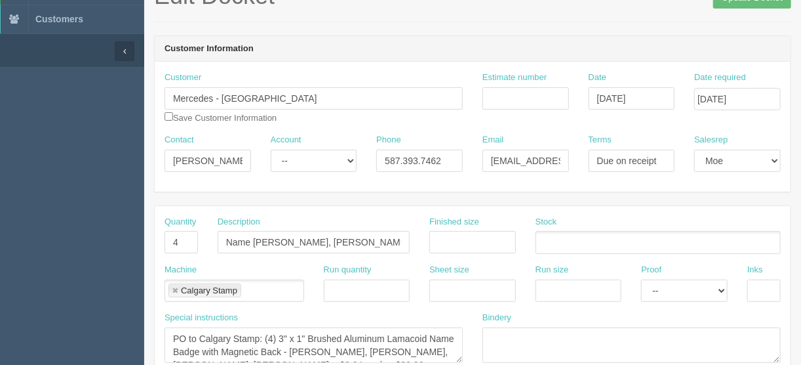
scroll to position [0, 0]
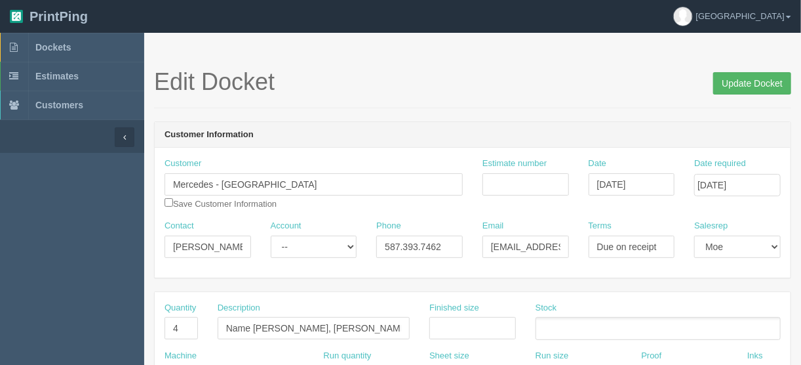
type input "$60.00 | AR $15.58"
click at [763, 85] on input "Update Docket" at bounding box center [752, 83] width 78 height 22
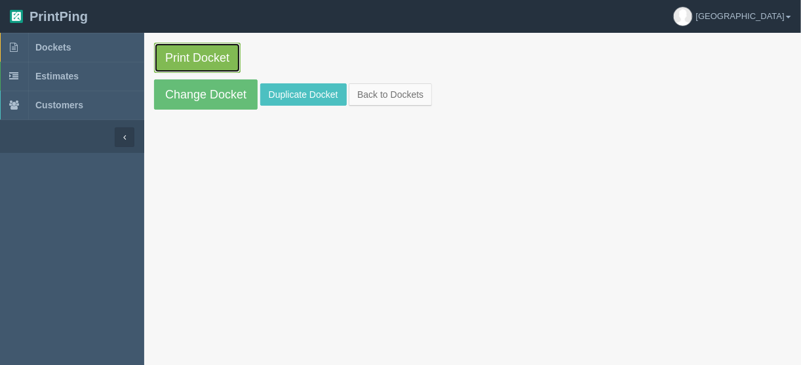
click at [177, 45] on link "Print Docket" at bounding box center [197, 58] width 87 height 30
